Goal: Information Seeking & Learning: Learn about a topic

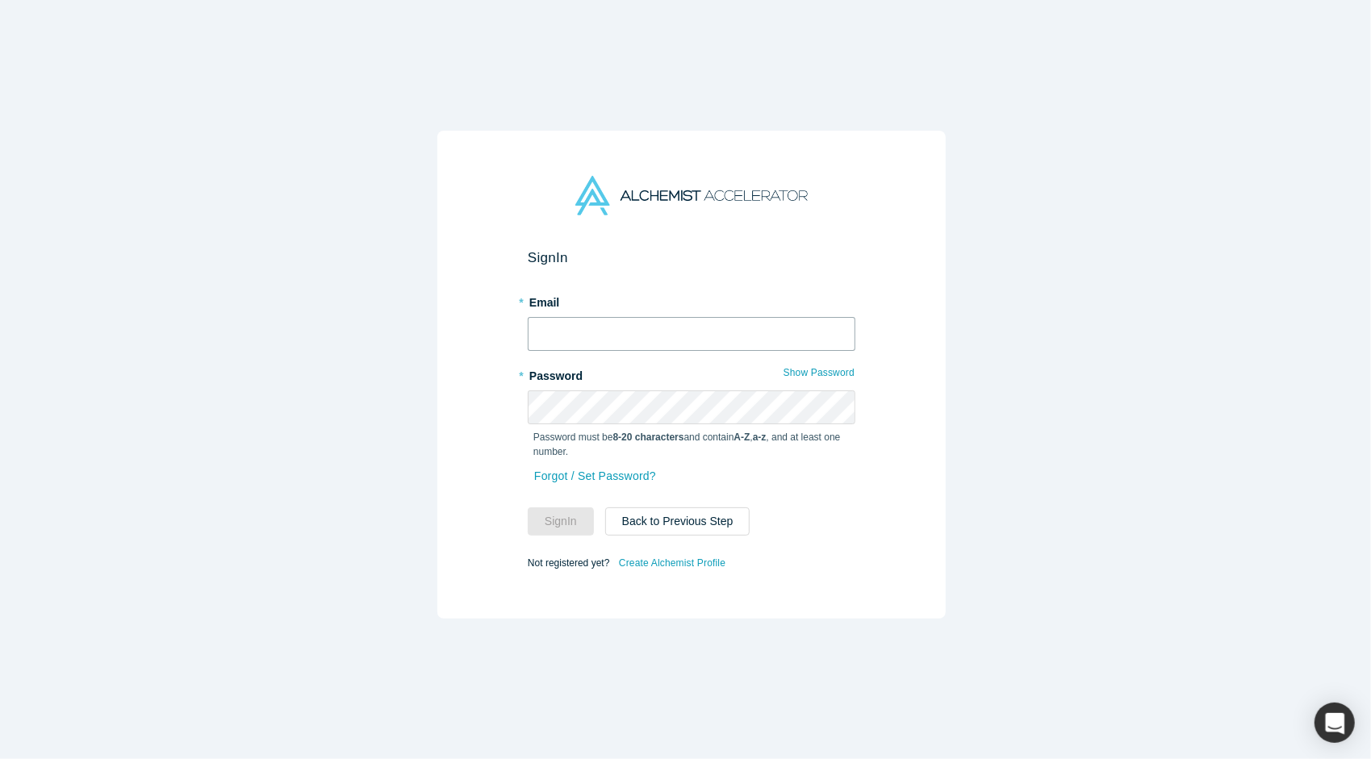
click at [624, 337] on input "text" at bounding box center [692, 334] width 328 height 34
type input "[PERSON_NAME][EMAIL_ADDRESS][DOMAIN_NAME]"
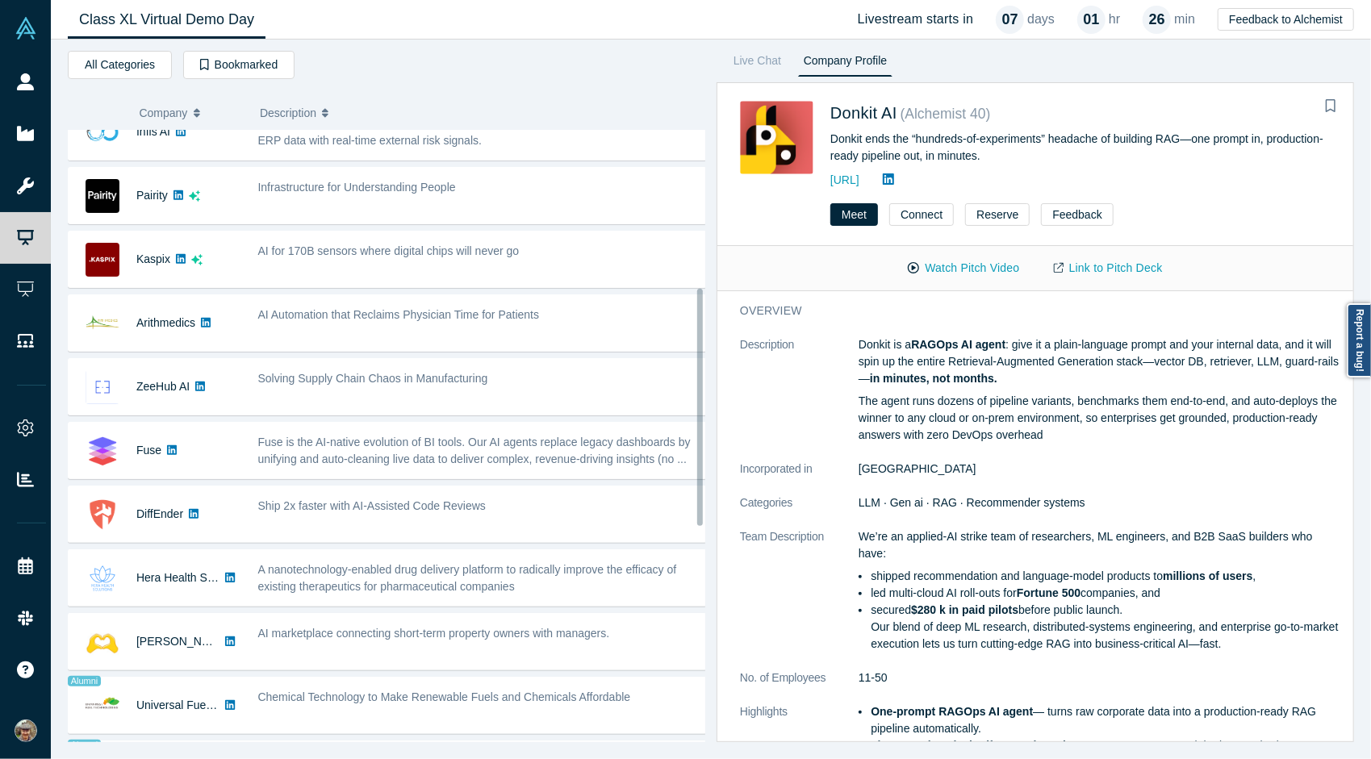
scroll to position [410, 0]
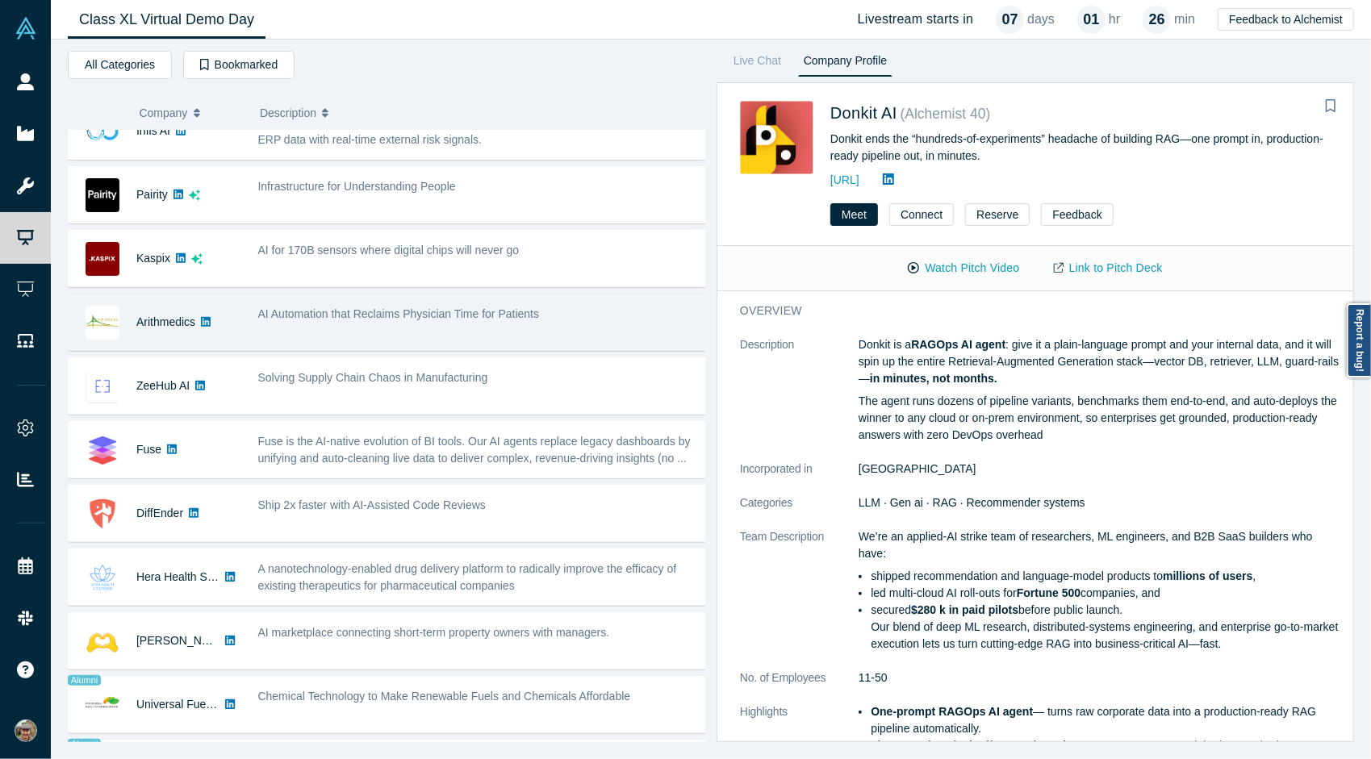
click at [511, 324] on div "AI Automation that Reclaims Physician Time for Patients" at bounding box center [482, 322] width 467 height 51
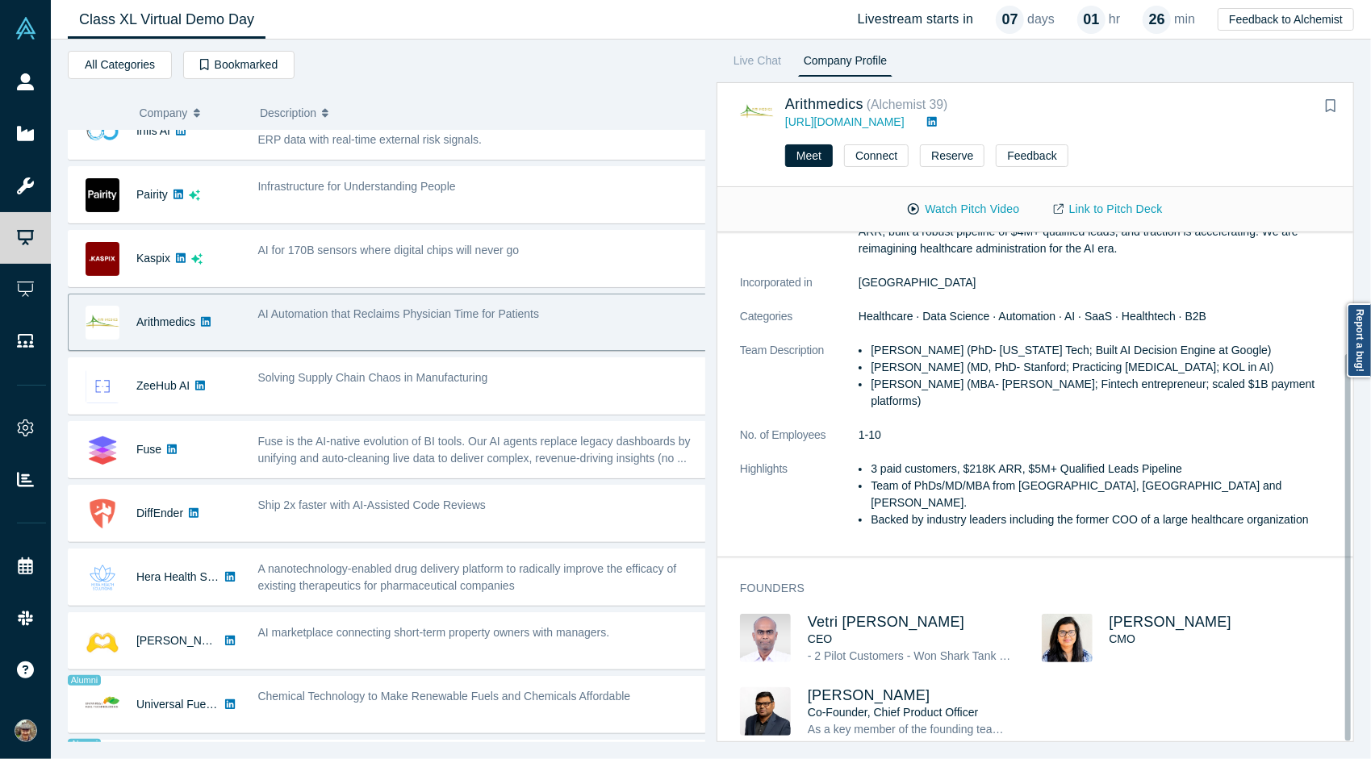
scroll to position [158, 0]
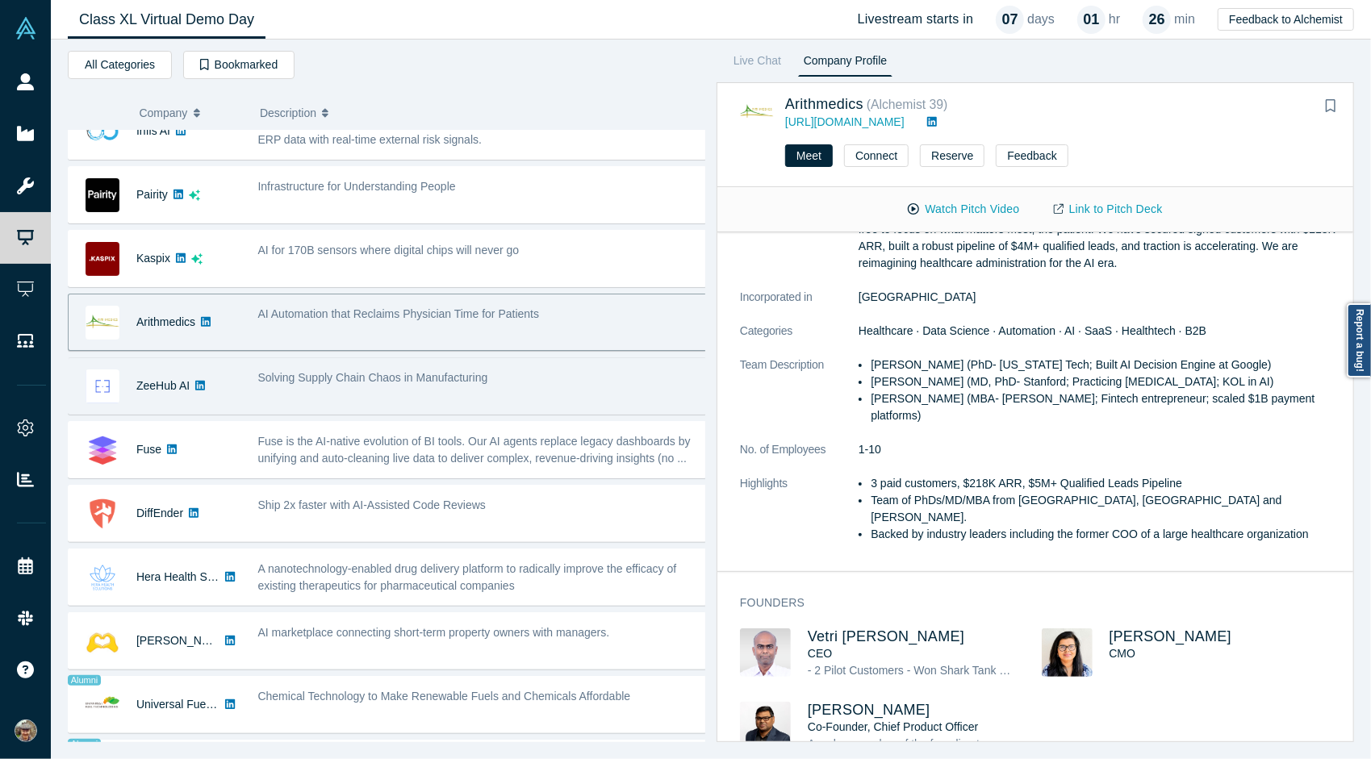
click at [538, 395] on div "Solving Supply Chain Chaos in Manufacturing" at bounding box center [482, 386] width 467 height 51
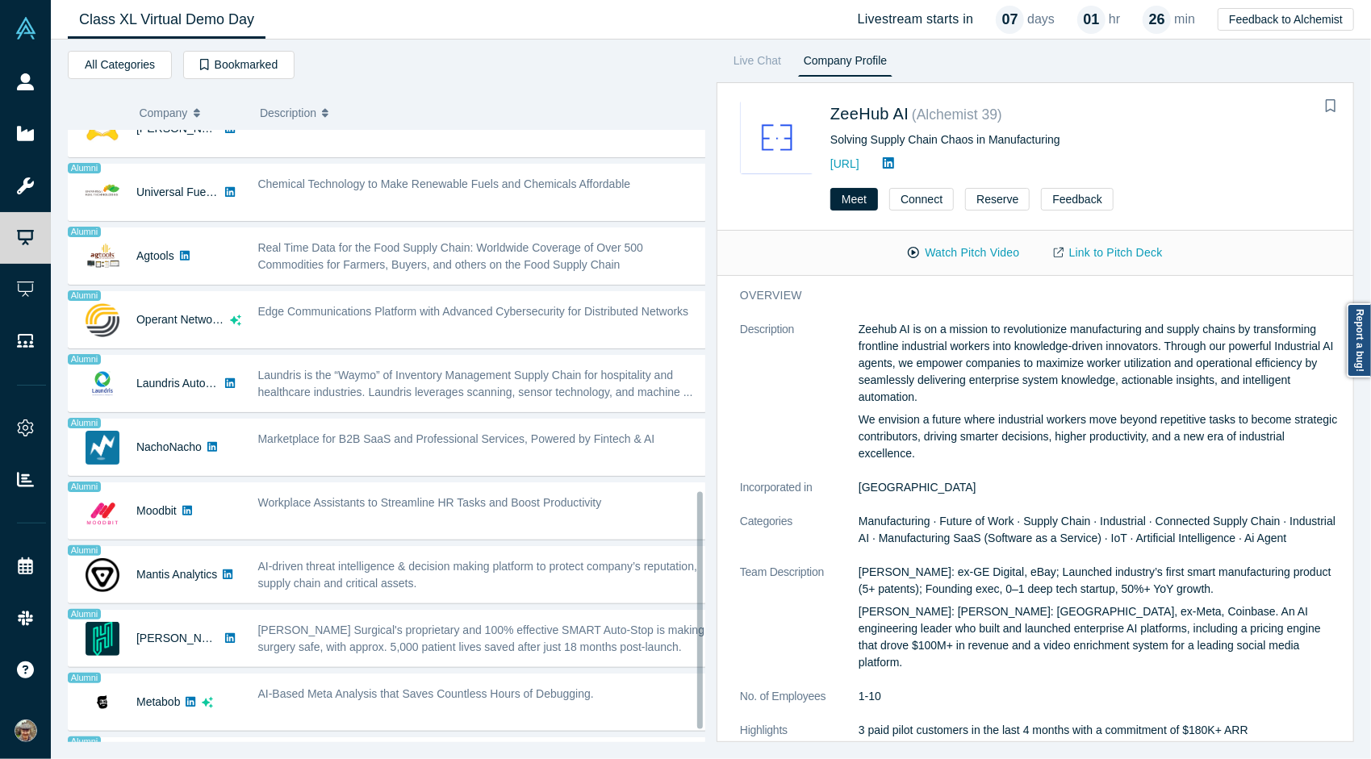
scroll to position [966, 0]
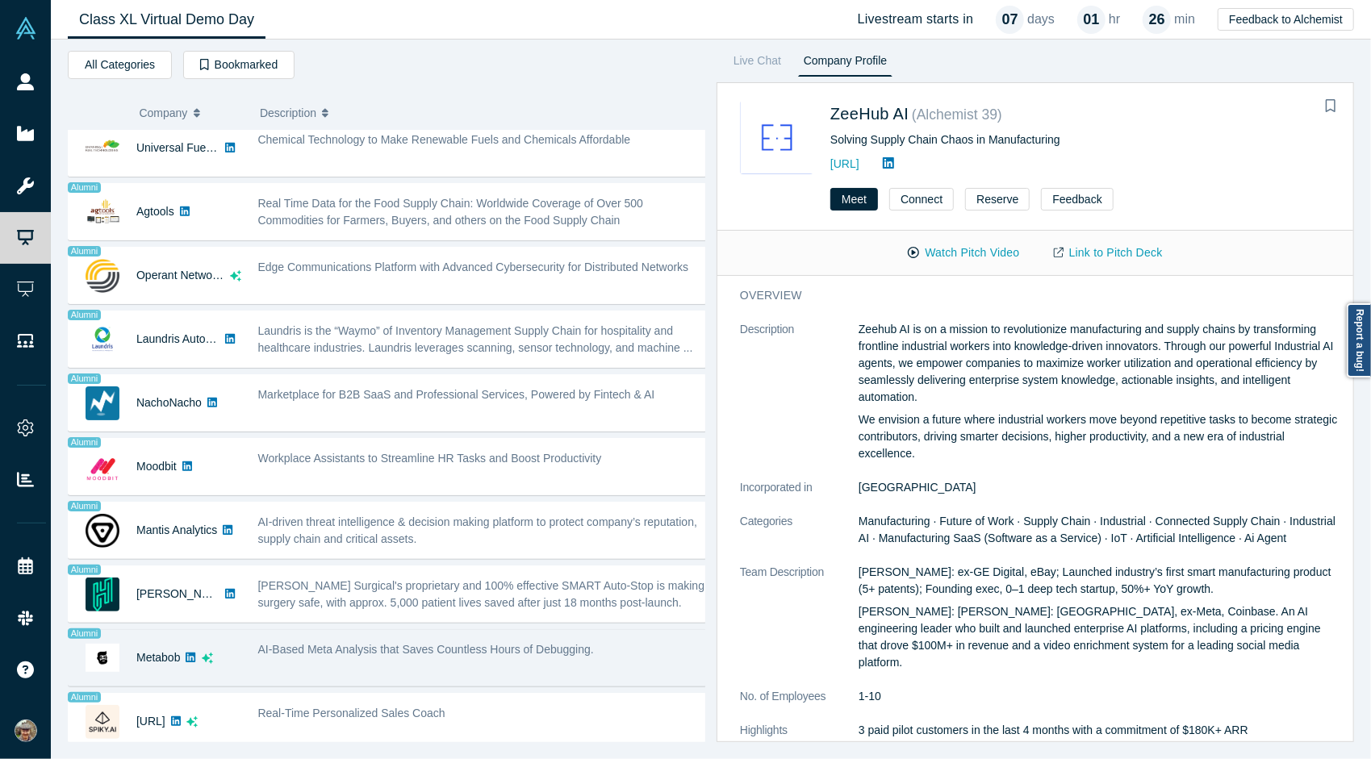
click at [526, 643] on span "AI-Based Meta Analysis that Saves Countless Hours of Debugging." at bounding box center [426, 649] width 336 height 13
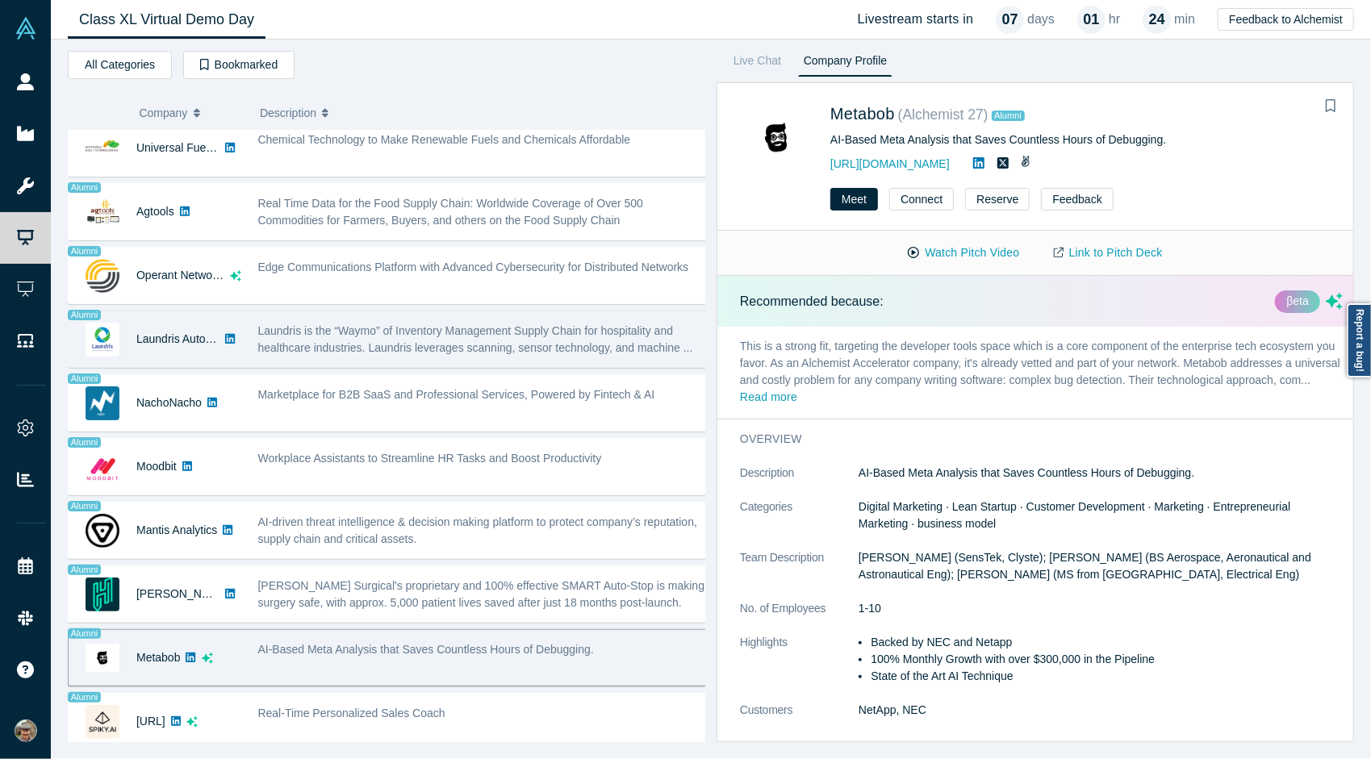
click at [436, 345] on div "Laundris is the “Waymo” of Inventory Management Supply Chain for hospitality an…" at bounding box center [482, 339] width 467 height 51
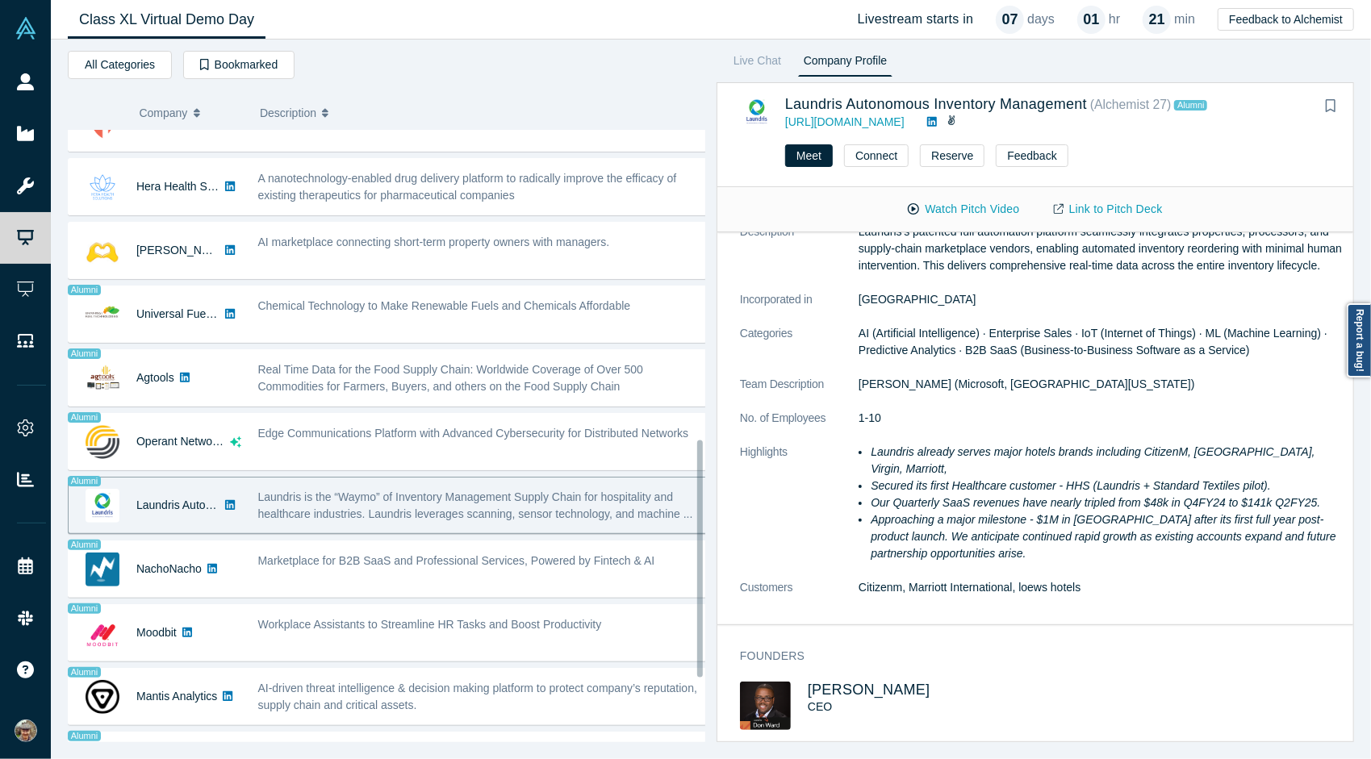
scroll to position [800, 0]
